Goal: Navigation & Orientation: Find specific page/section

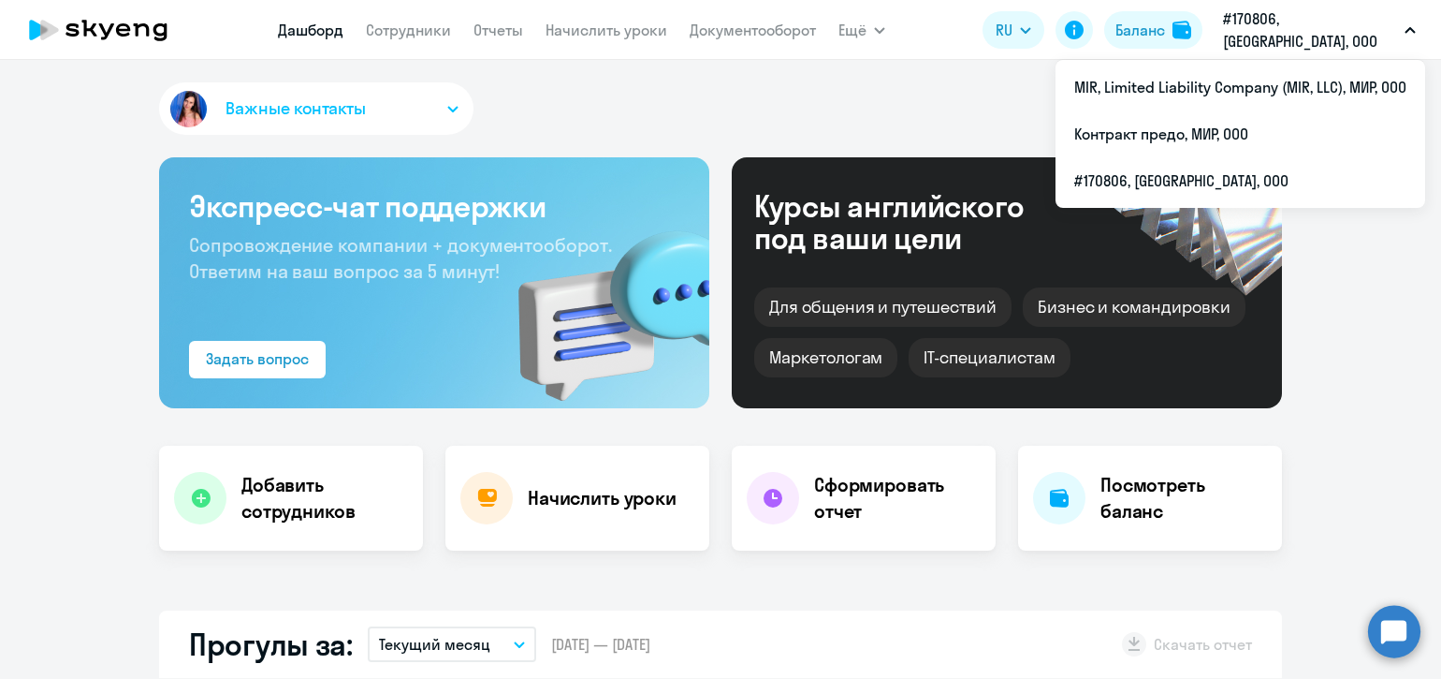
select select "30"
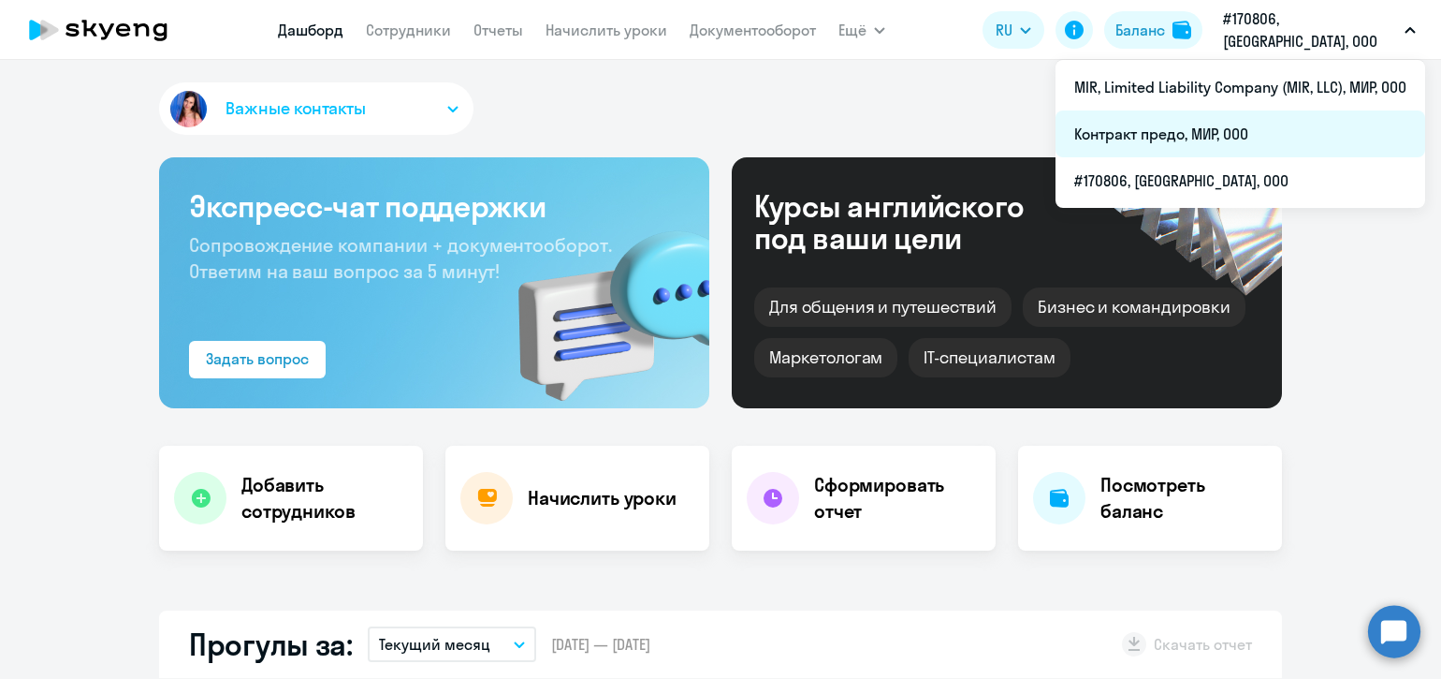
click at [1189, 127] on li "Контракт предо, МИР, ООО" at bounding box center [1241, 133] width 370 height 47
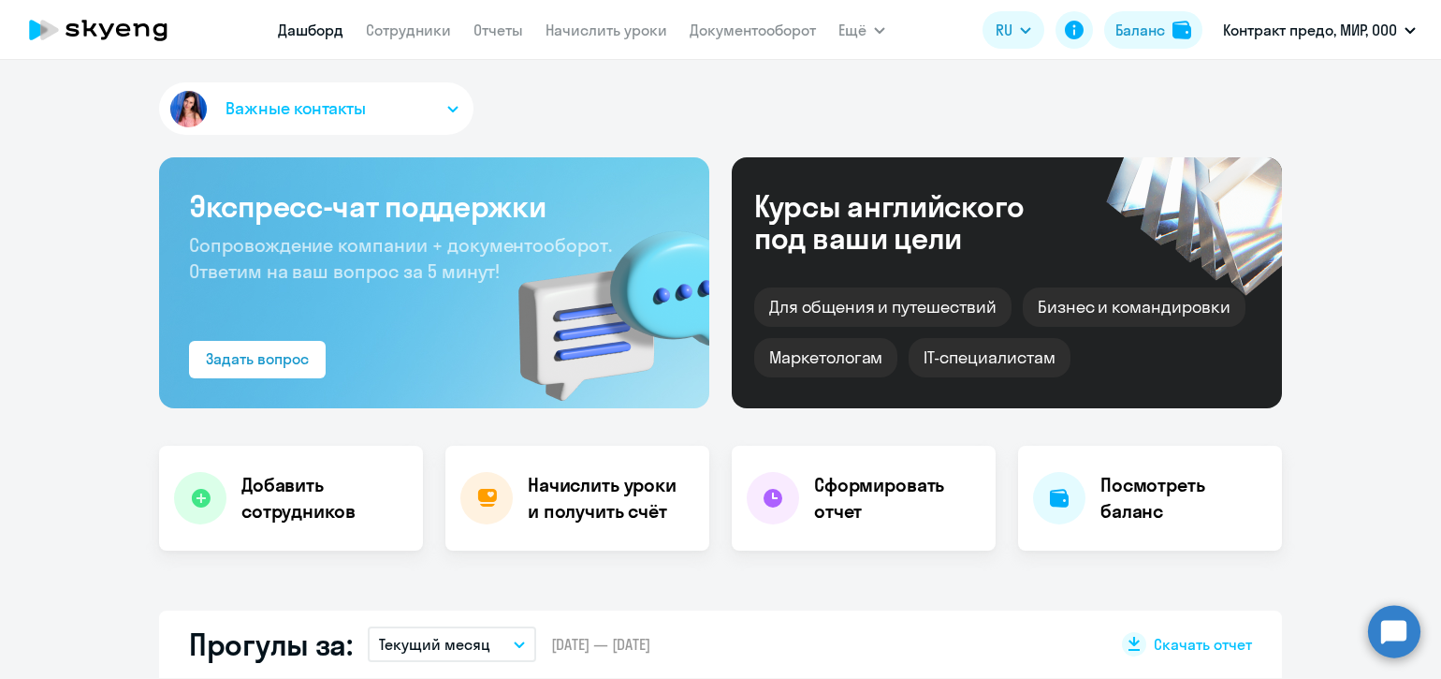
select select "30"
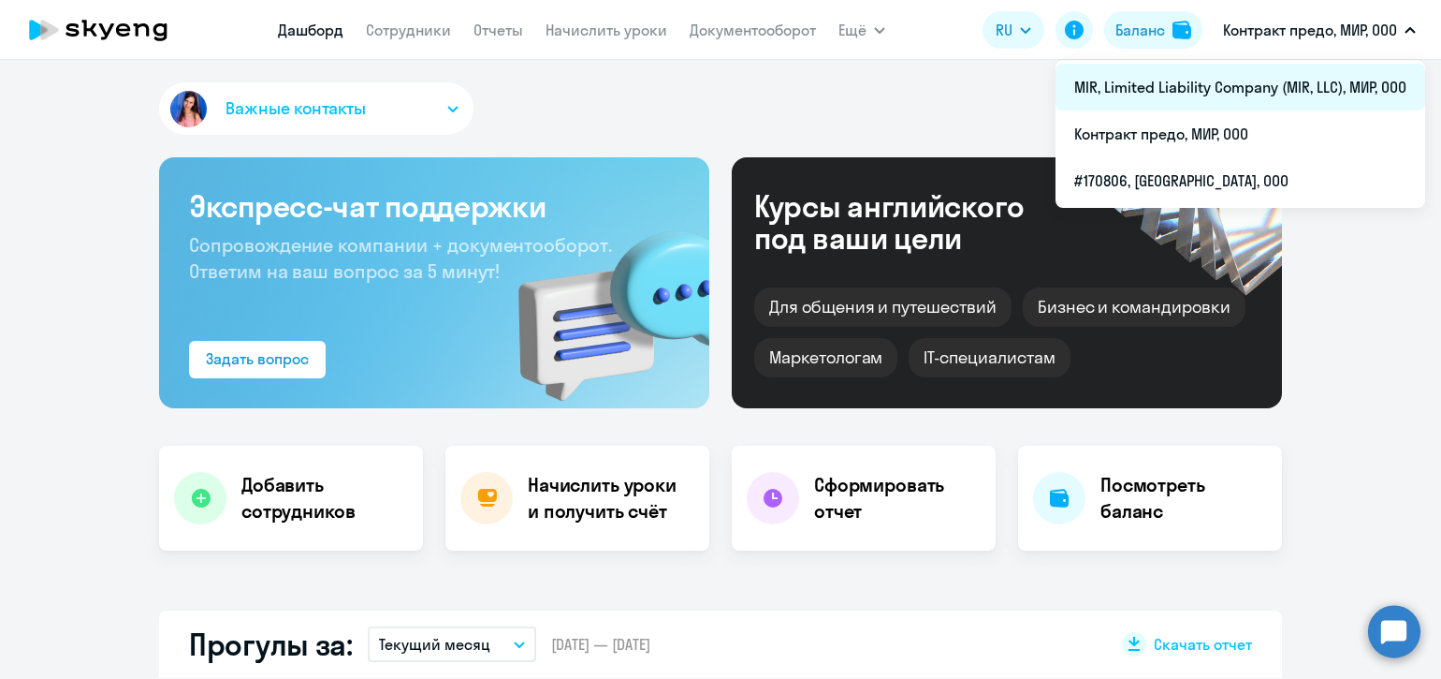
click at [1192, 84] on li "MIR, Limited Liability Company (MIR, LLC), МИР, ООО" at bounding box center [1241, 87] width 370 height 47
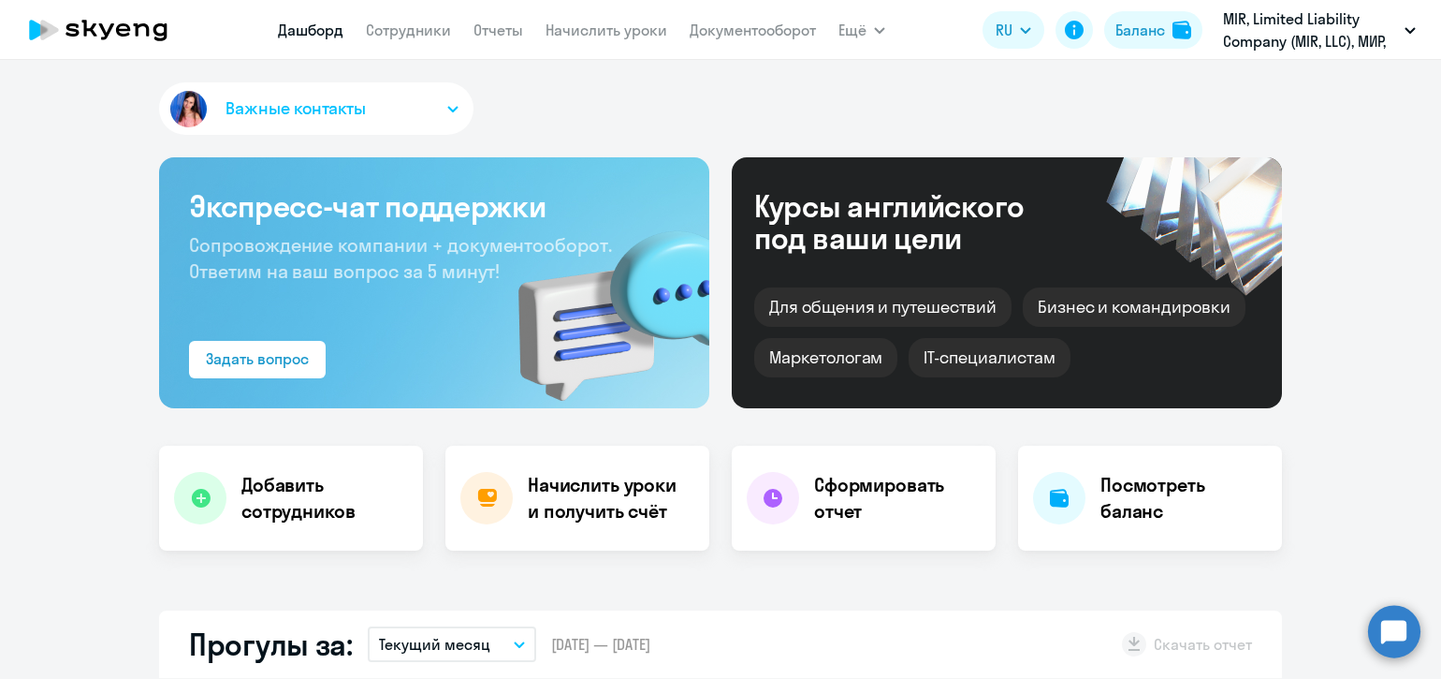
select select "30"
click at [425, 23] on link "Сотрудники" at bounding box center [408, 30] width 85 height 19
select select "30"
